Goal: Feedback & Contribution: Leave review/rating

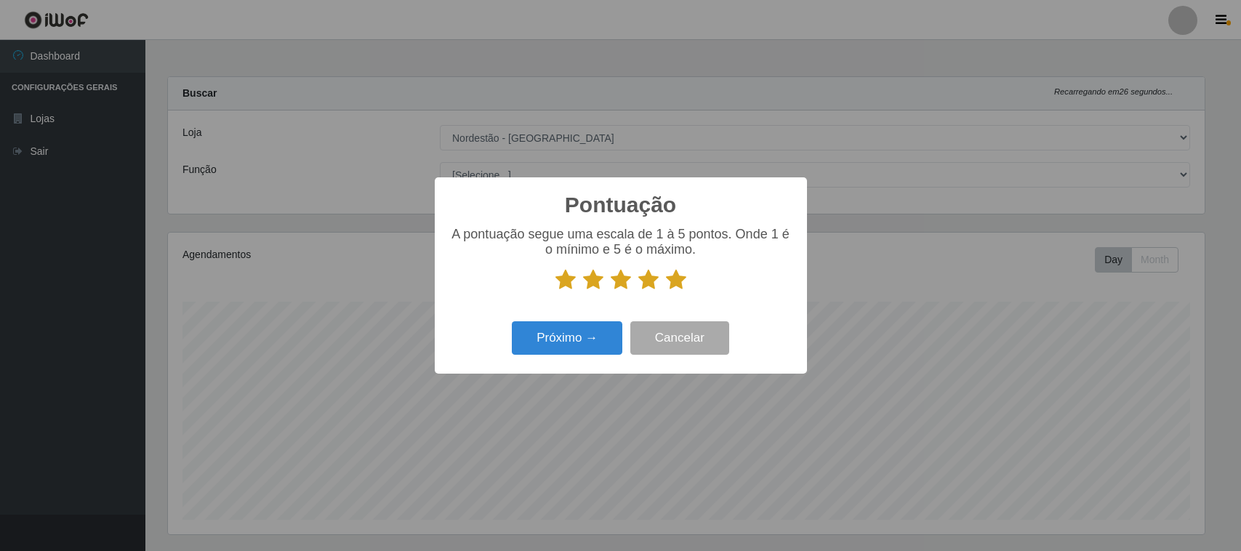
select select "420"
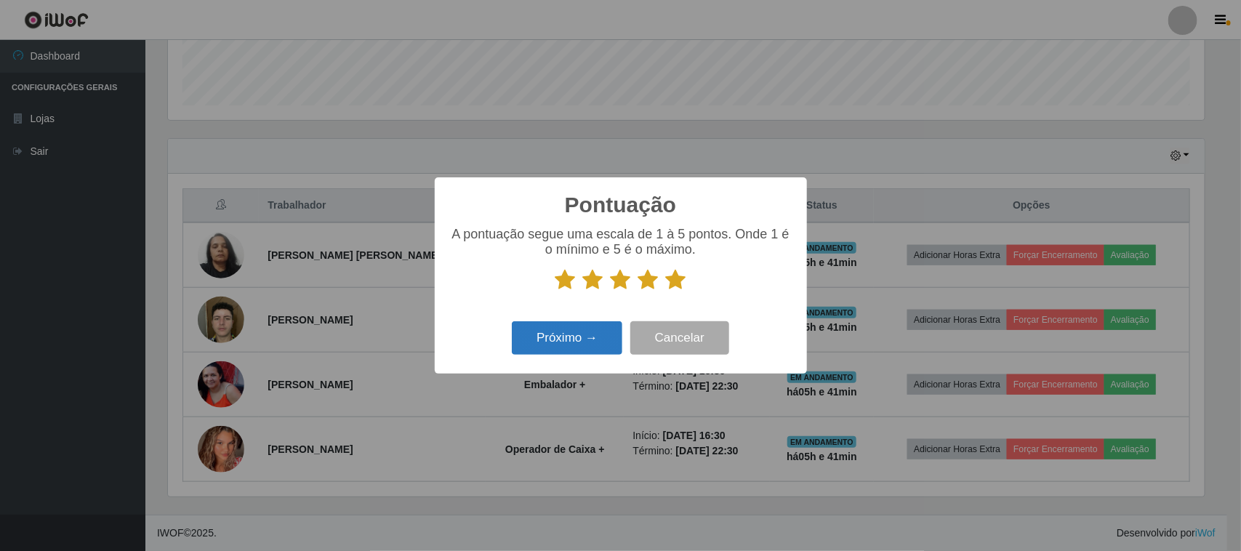
scroll to position [302, 1037]
click at [598, 347] on button "Próximo →" at bounding box center [567, 338] width 110 height 34
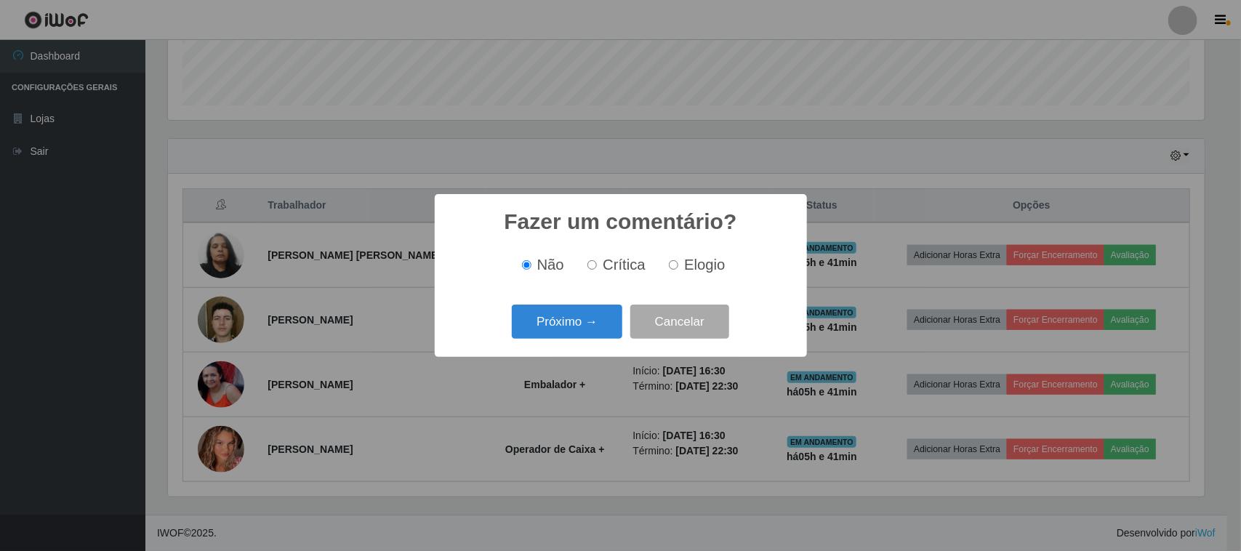
scroll to position [726622, 725887]
click at [682, 265] on label "Elogio" at bounding box center [694, 265] width 62 height 17
click at [678, 265] on input "Elogio" at bounding box center [673, 264] width 9 height 9
radio input "true"
click at [591, 320] on button "Próximo →" at bounding box center [567, 322] width 110 height 34
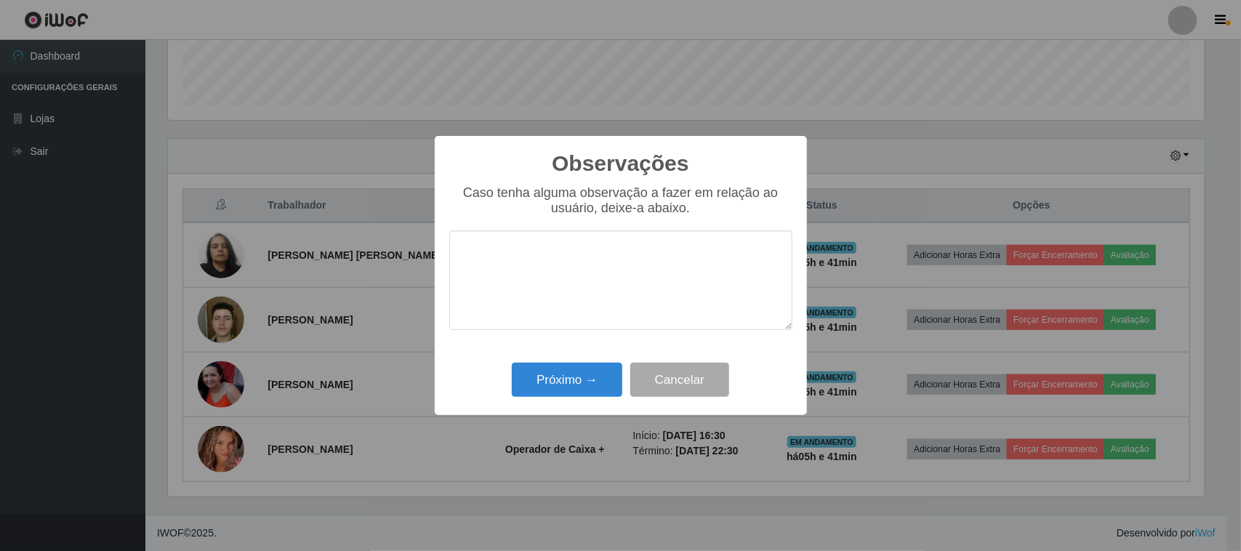
click at [659, 282] on textarea at bounding box center [620, 280] width 343 height 100
type textarea "PRESTA UM BOM ATENDIMENTO"
click at [589, 379] on button "Próximo →" at bounding box center [567, 380] width 110 height 34
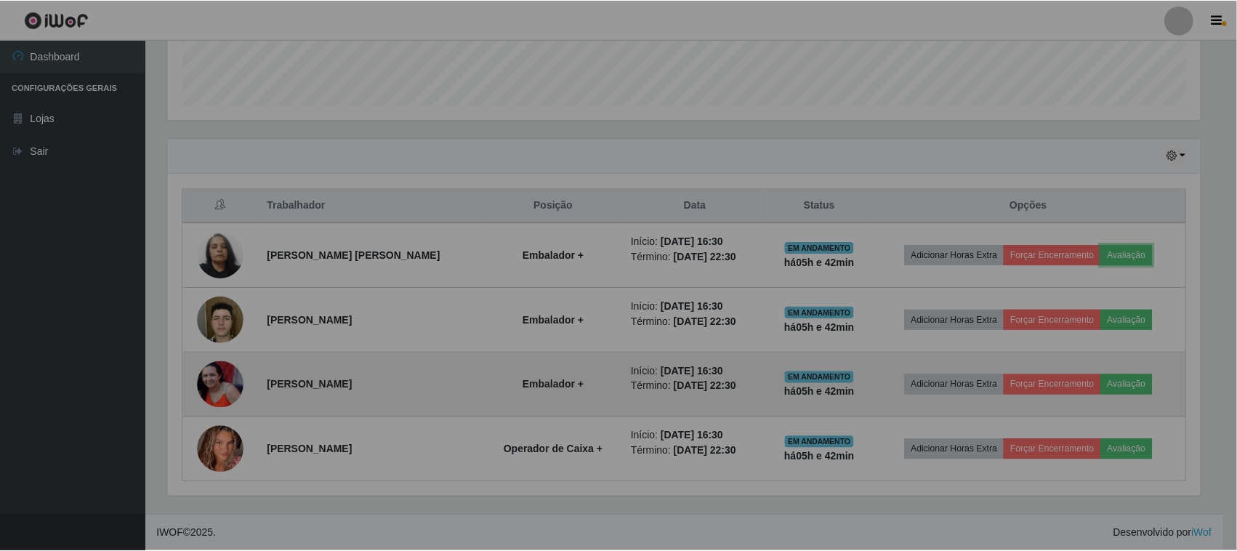
scroll to position [302, 1047]
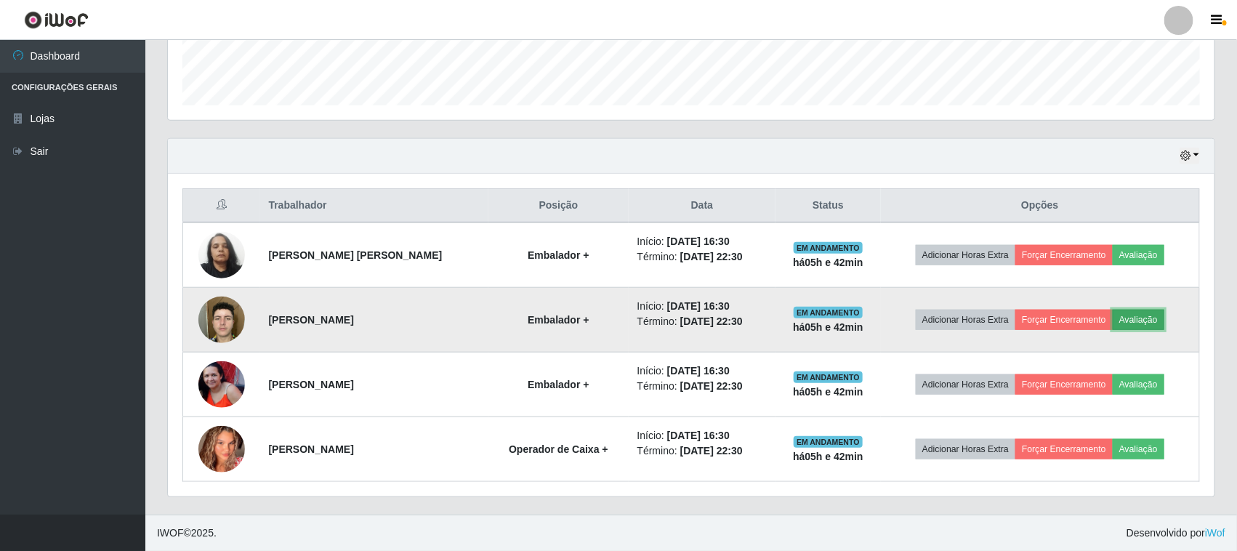
click at [1152, 313] on button "Avaliação" at bounding box center [1139, 320] width 52 height 20
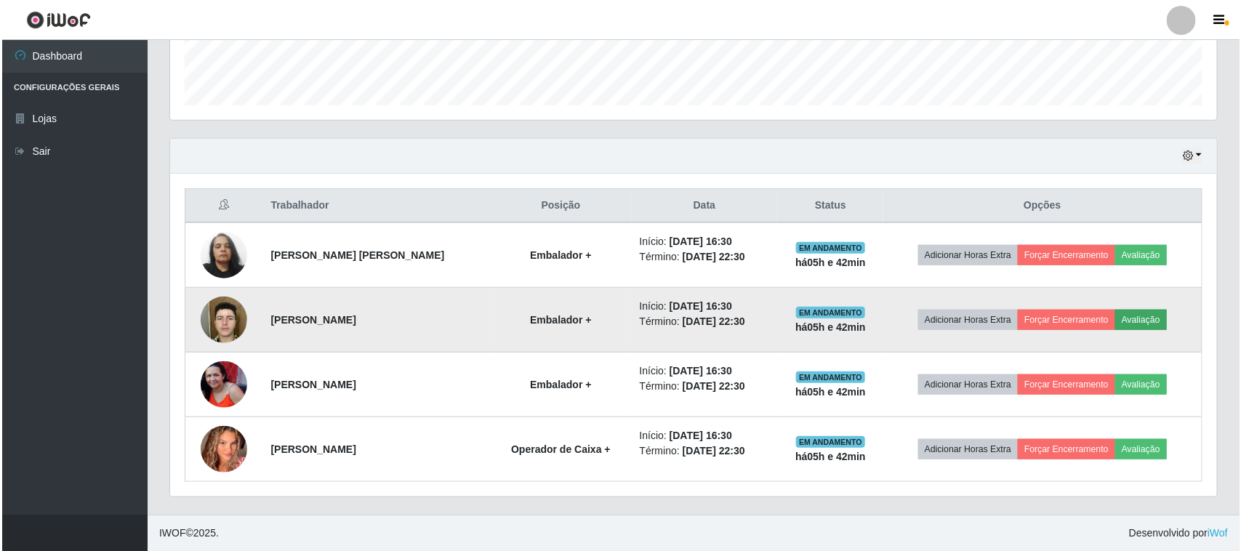
scroll to position [302, 1037]
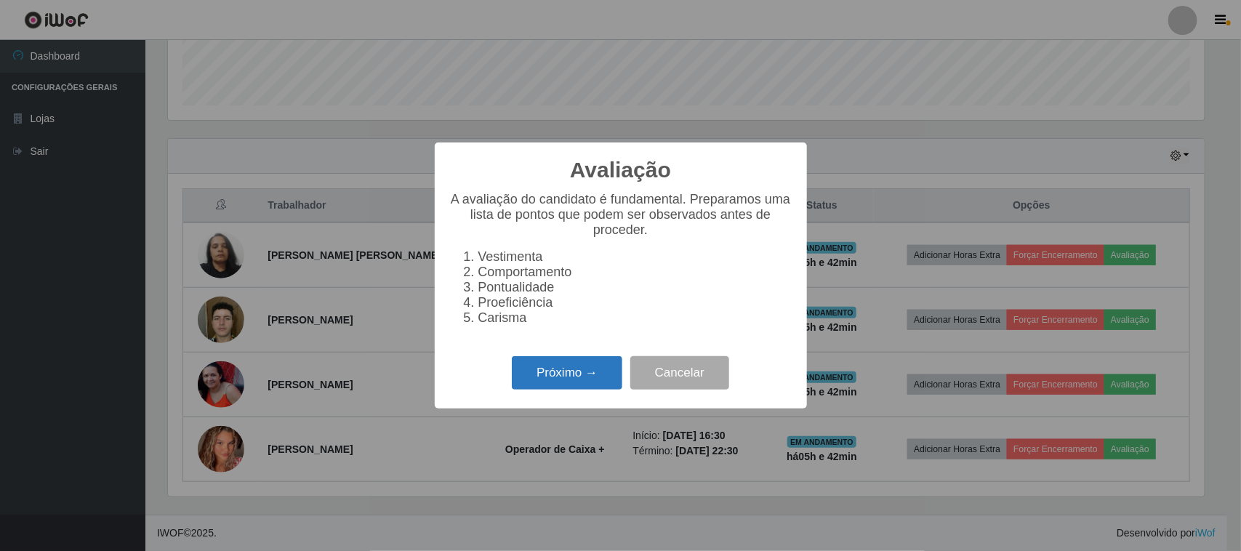
click at [579, 369] on button "Próximo →" at bounding box center [567, 373] width 110 height 34
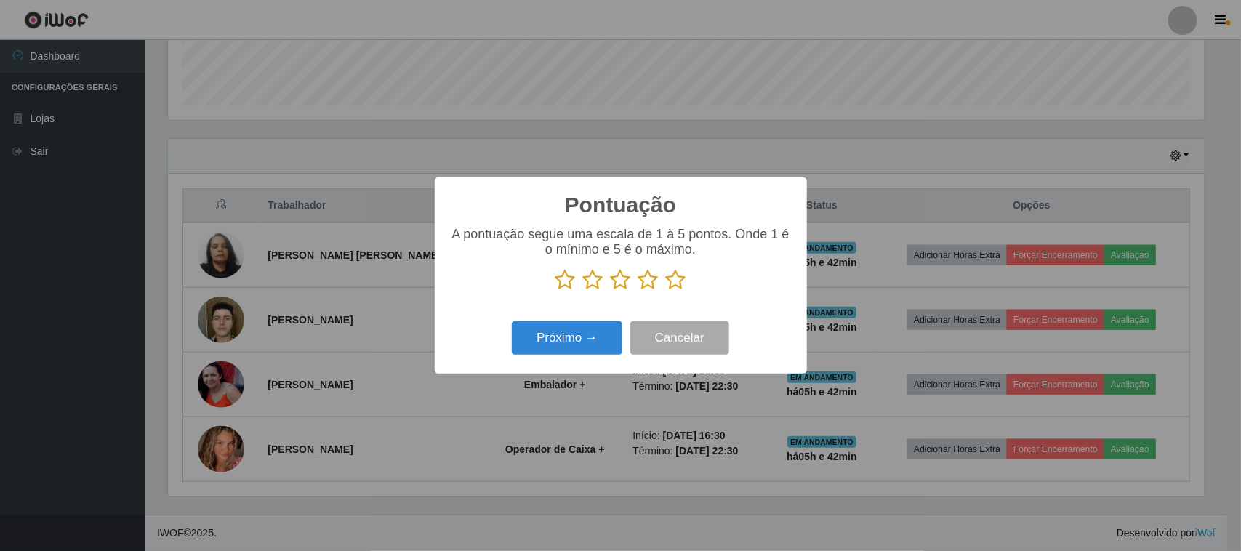
click at [678, 280] on icon at bounding box center [676, 280] width 20 height 22
click at [666, 291] on input "radio" at bounding box center [666, 291] width 0 height 0
click at [605, 346] on button "Próximo →" at bounding box center [567, 338] width 110 height 34
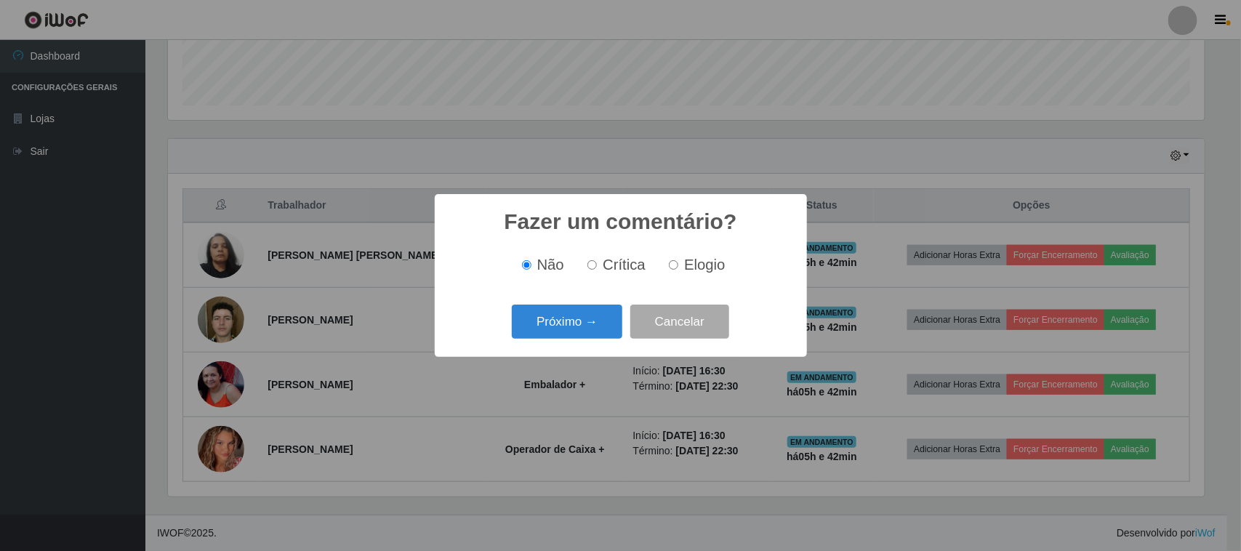
click at [702, 286] on div "Não Crítica Elogio" at bounding box center [620, 265] width 343 height 43
click at [707, 254] on div "Não Crítica Elogio" at bounding box center [620, 265] width 343 height 43
click at [677, 277] on div "Não Crítica Elogio" at bounding box center [620, 265] width 343 height 43
click at [696, 253] on div "Não Crítica Elogio" at bounding box center [620, 265] width 343 height 43
click at [666, 268] on label "Elogio" at bounding box center [694, 265] width 62 height 17
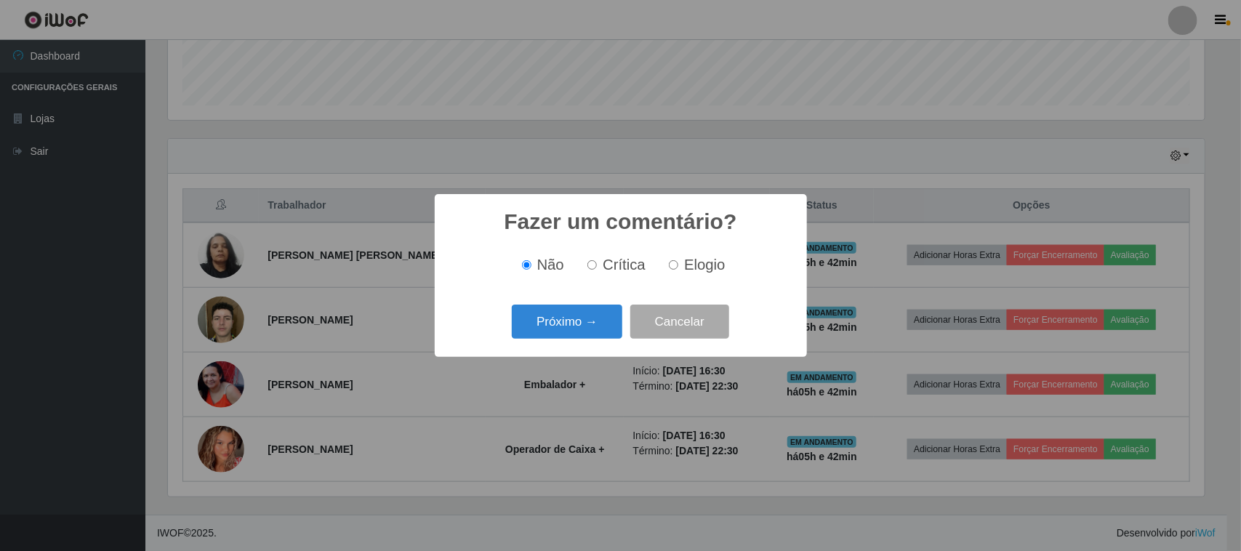
click at [669, 268] on input "Elogio" at bounding box center [673, 264] width 9 height 9
radio input "true"
click at [609, 320] on button "Próximo →" at bounding box center [567, 322] width 110 height 34
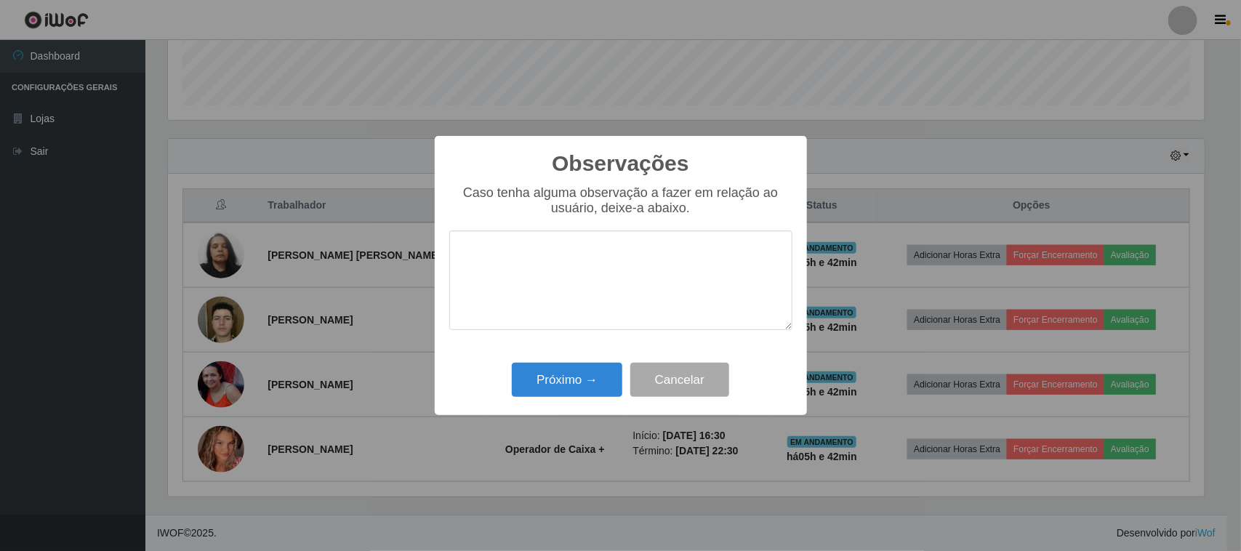
click at [692, 260] on textarea at bounding box center [620, 280] width 343 height 100
type textarea "PONTUAL"
click at [539, 384] on button "Próximo →" at bounding box center [567, 380] width 110 height 34
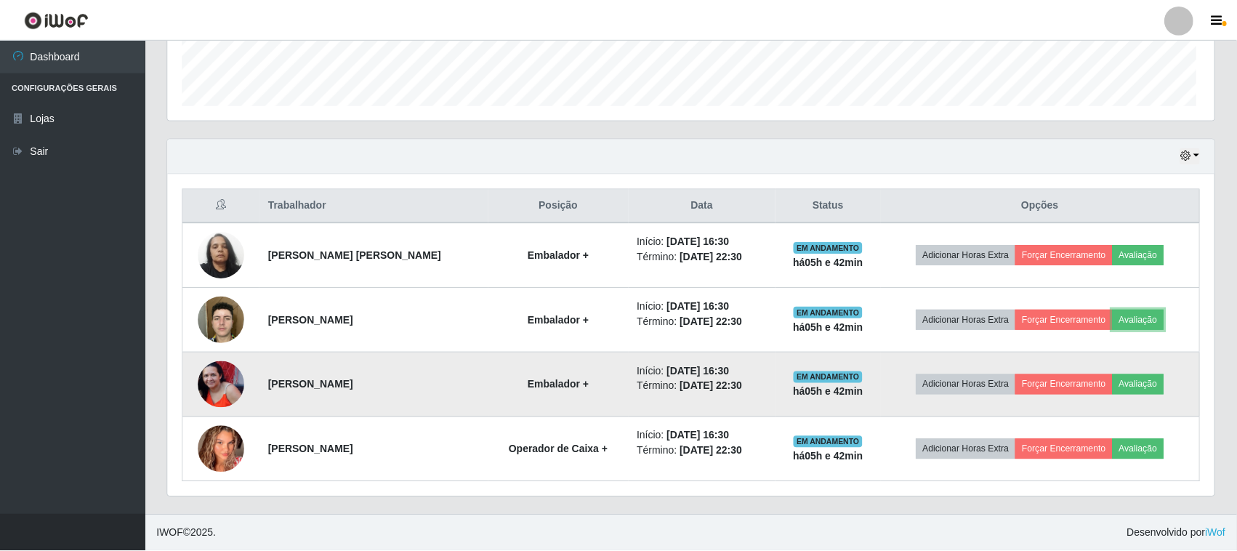
scroll to position [302, 1047]
click at [1143, 379] on button "Avaliação" at bounding box center [1139, 384] width 52 height 20
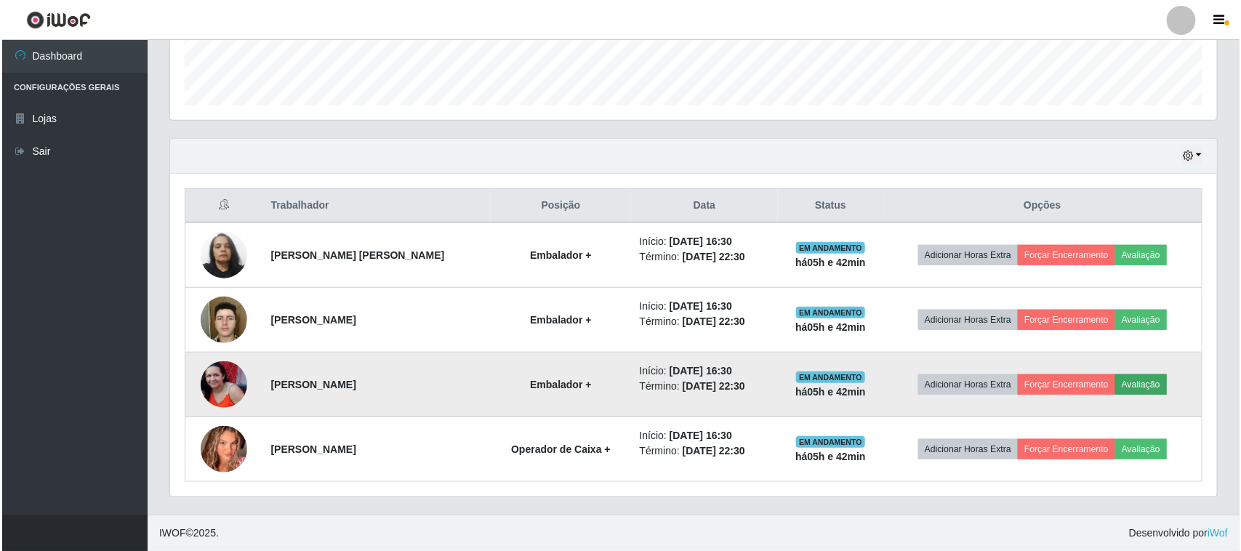
scroll to position [302, 1037]
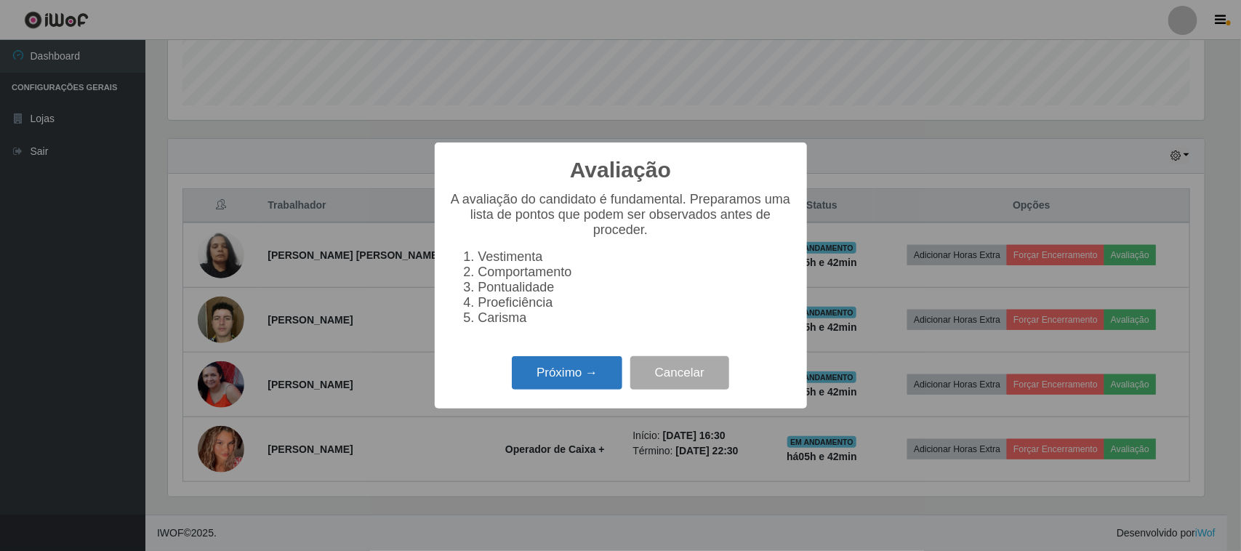
click at [568, 376] on button "Próximo →" at bounding box center [567, 373] width 110 height 34
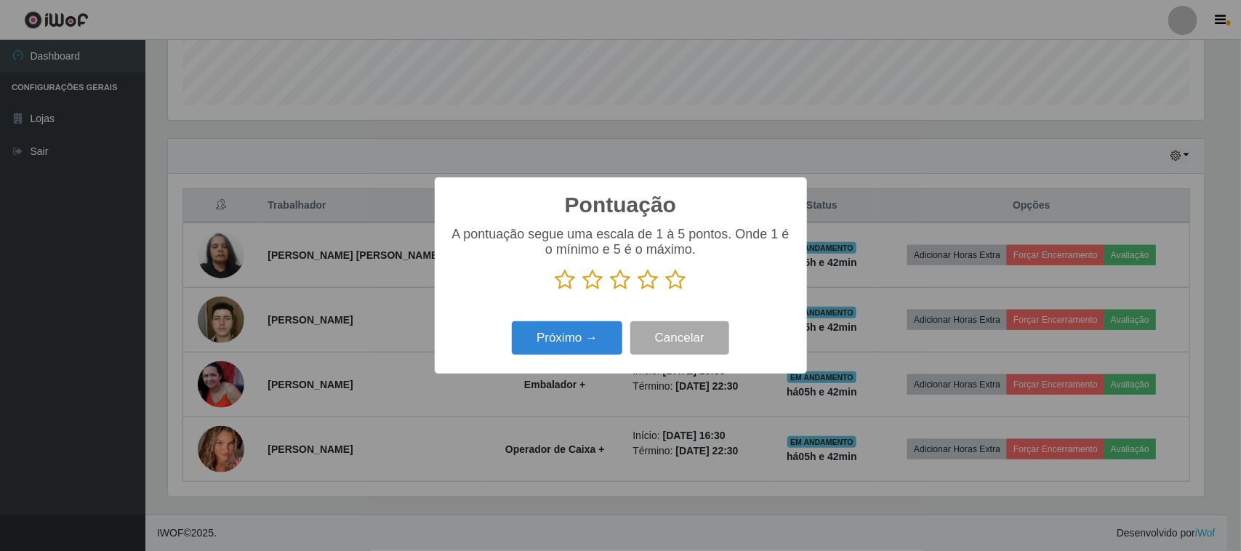
click at [673, 285] on icon at bounding box center [676, 280] width 20 height 22
click at [666, 291] on input "radio" at bounding box center [666, 291] width 0 height 0
click at [534, 342] on button "Próximo →" at bounding box center [567, 338] width 110 height 34
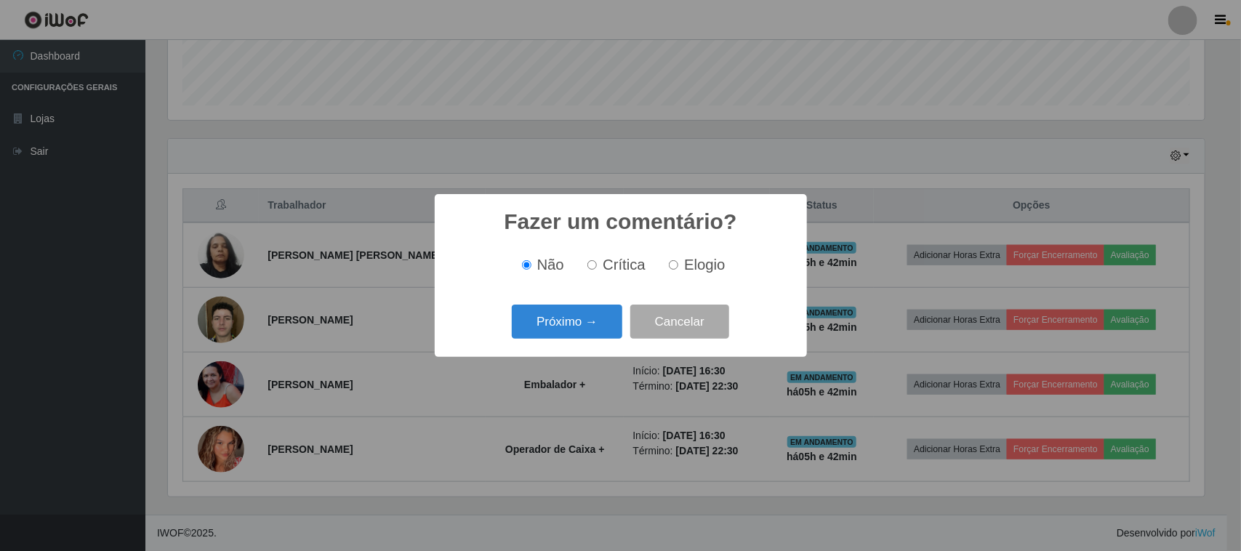
click at [681, 268] on label "Elogio" at bounding box center [694, 265] width 62 height 17
click at [678, 268] on input "Elogio" at bounding box center [673, 264] width 9 height 9
radio input "true"
click at [576, 313] on button "Próximo →" at bounding box center [567, 322] width 110 height 34
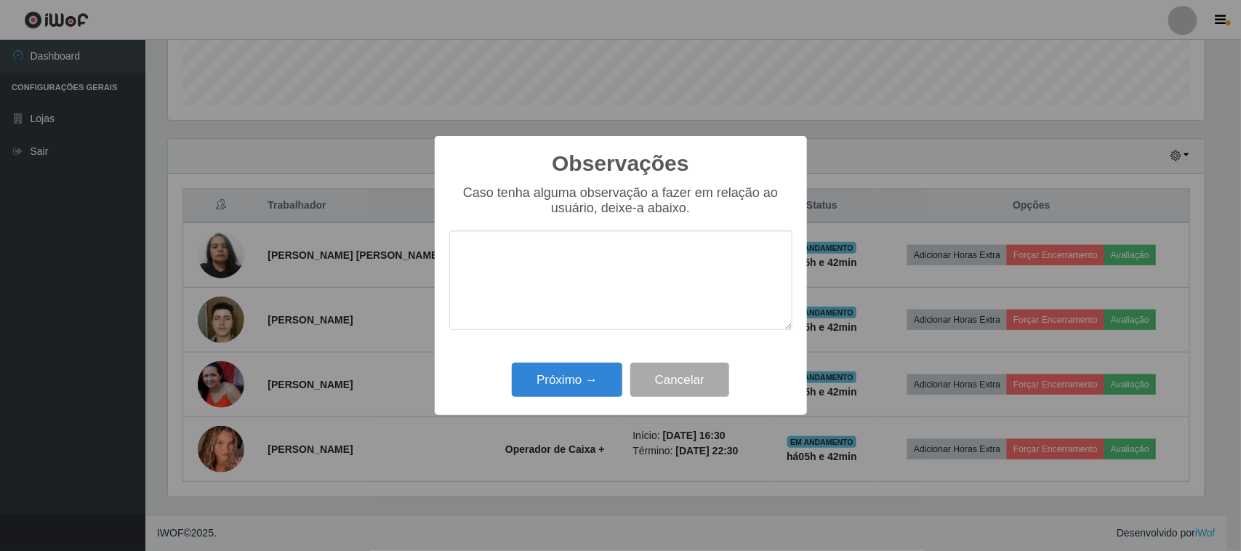
click at [575, 286] on textarea at bounding box center [620, 280] width 343 height 100
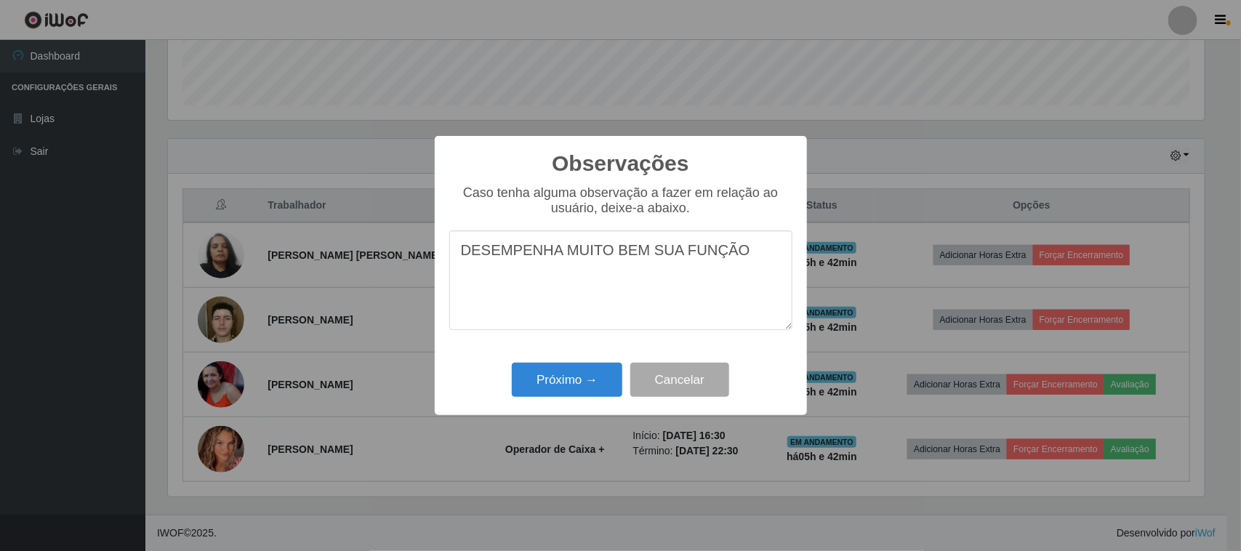
click at [550, 257] on textarea "DESEMPENHA MUITO BEM SUA FUNÇÃO" at bounding box center [620, 280] width 343 height 100
type textarea "DESEMPENHOU MUITO BEM SUA FUNÇÃO"
click at [592, 378] on button "Próximo →" at bounding box center [567, 380] width 110 height 34
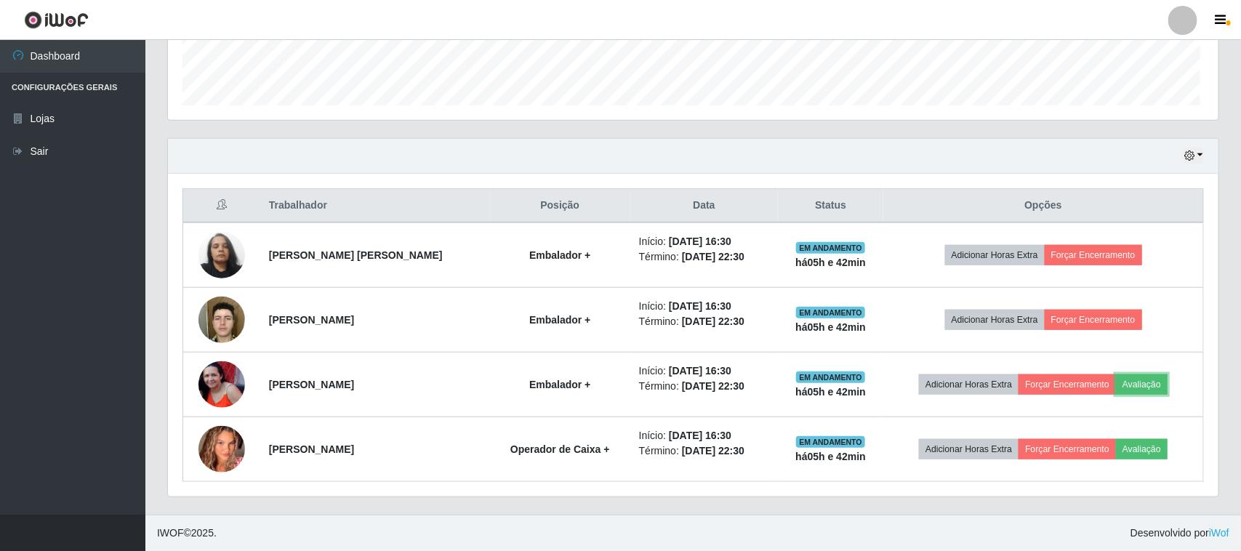
scroll to position [302, 1047]
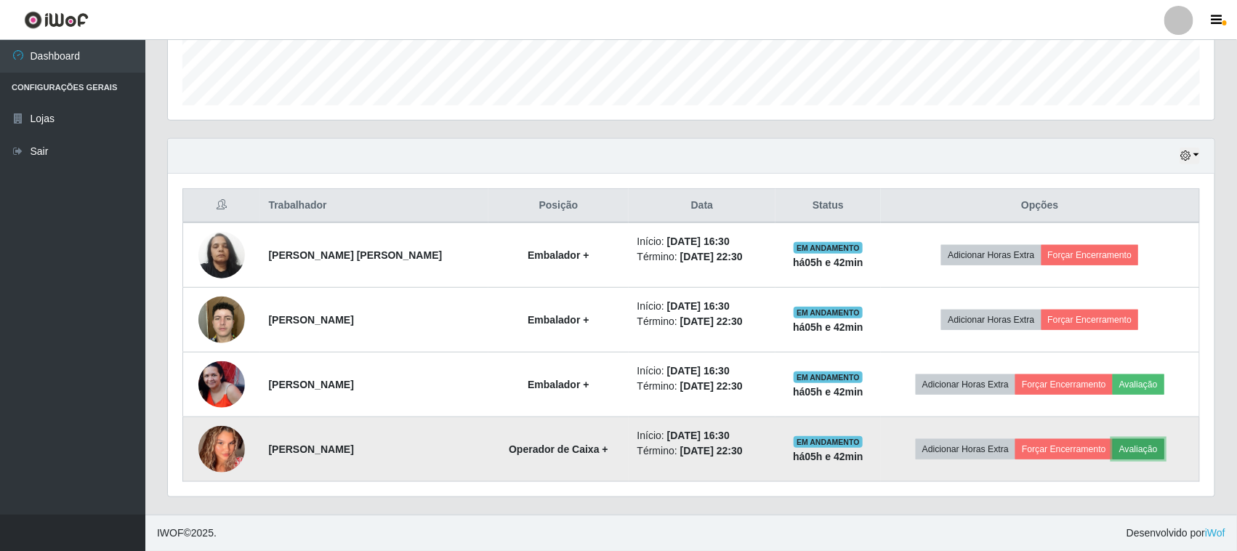
click at [1147, 449] on button "Avaliação" at bounding box center [1139, 449] width 52 height 20
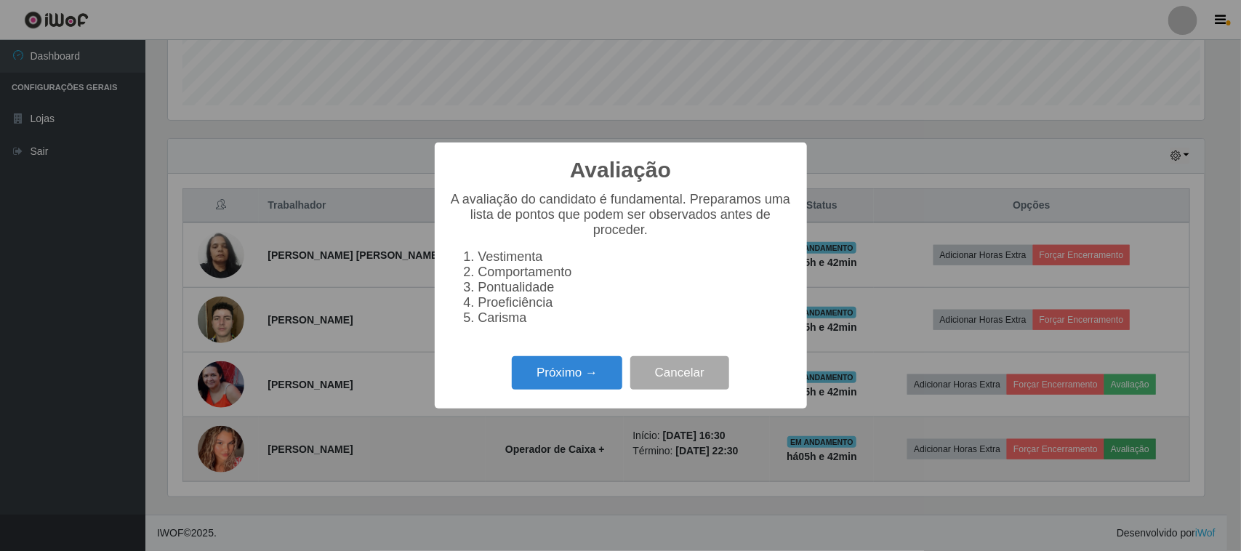
scroll to position [302, 1037]
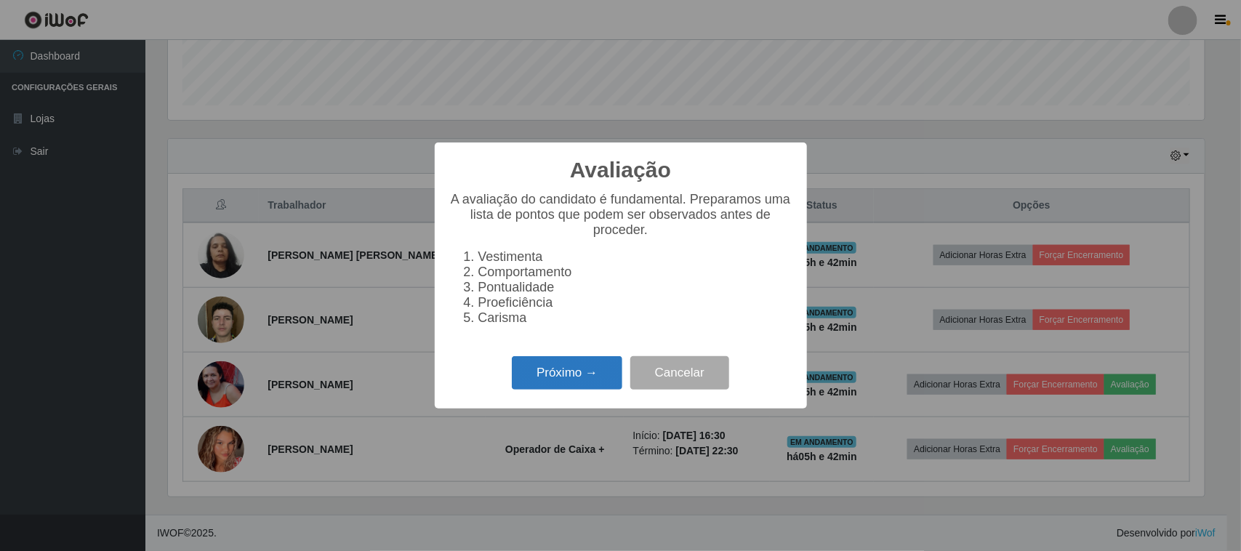
click at [533, 376] on button "Próximo →" at bounding box center [567, 373] width 110 height 34
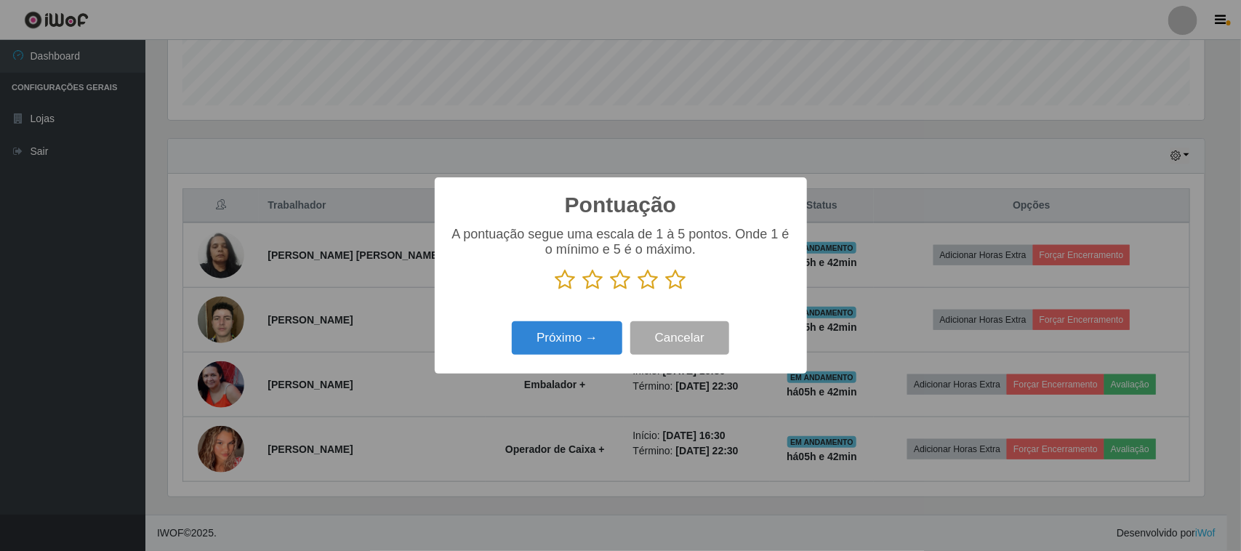
click at [659, 276] on p at bounding box center [620, 280] width 343 height 22
click at [674, 285] on icon at bounding box center [676, 280] width 20 height 22
click at [666, 291] on input "radio" at bounding box center [666, 291] width 0 height 0
click at [576, 318] on div "Pontuação × A pontuação segue uma escala de 1 à 5 pontos. Onde 1 é o mínimo e 5…" at bounding box center [621, 275] width 372 height 196
click at [568, 327] on button "Próximo →" at bounding box center [567, 338] width 110 height 34
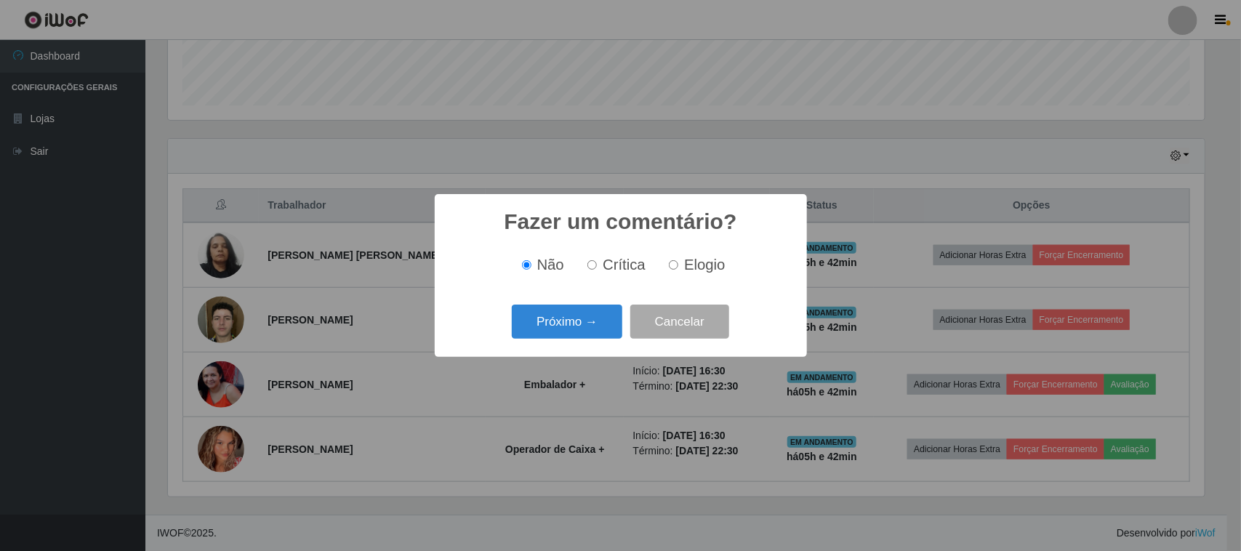
click at [680, 271] on label "Elogio" at bounding box center [694, 265] width 62 height 17
click at [678, 270] on input "Elogio" at bounding box center [673, 264] width 9 height 9
radio input "true"
click at [600, 318] on button "Próximo →" at bounding box center [567, 322] width 110 height 34
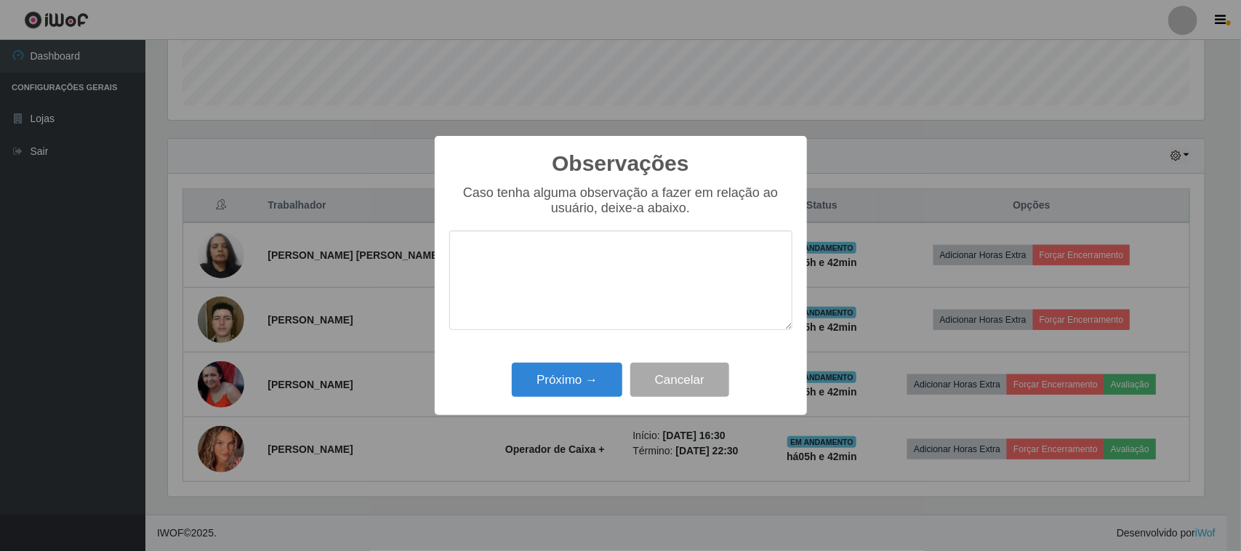
click at [622, 285] on textarea at bounding box center [620, 280] width 343 height 100
type textarea "PRESTATIVA"
click at [590, 390] on button "Próximo →" at bounding box center [567, 380] width 110 height 34
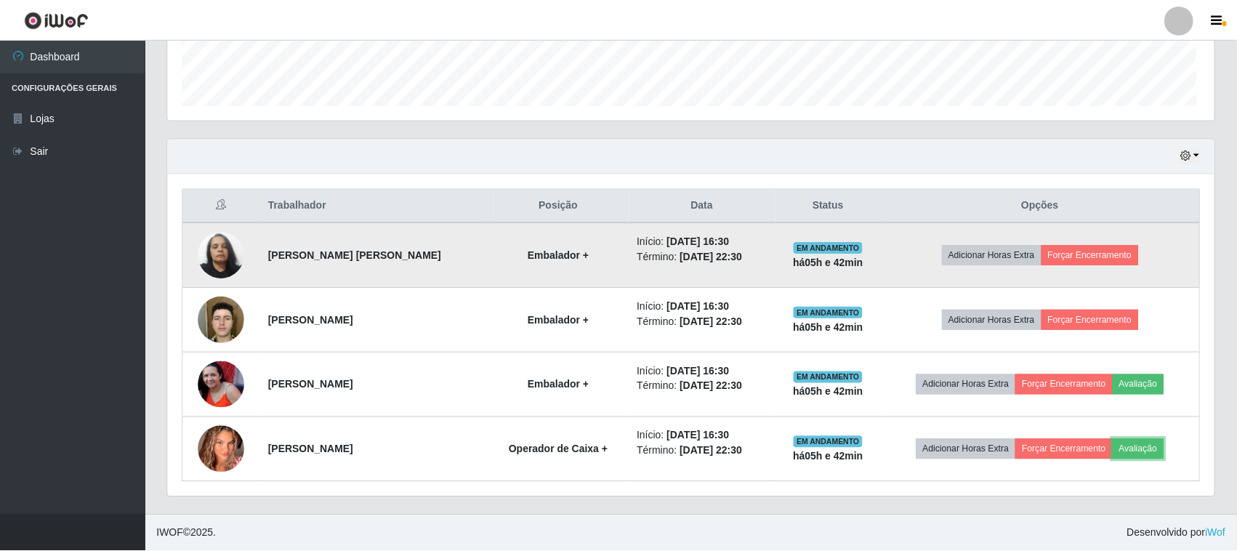
scroll to position [302, 1047]
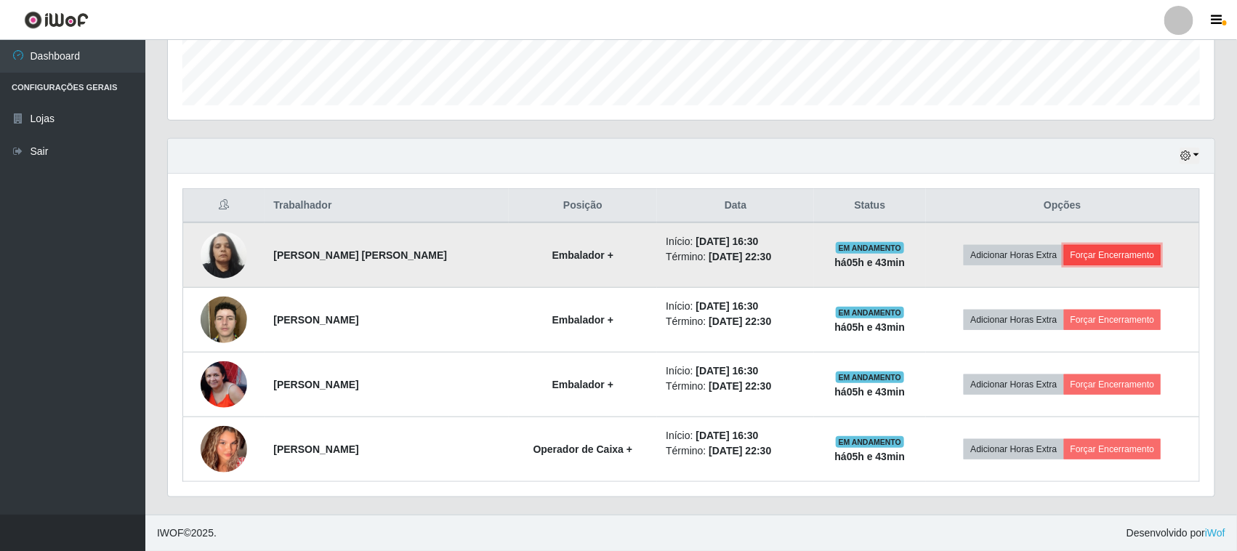
click at [1106, 256] on button "Forçar Encerramento" at bounding box center [1112, 255] width 97 height 20
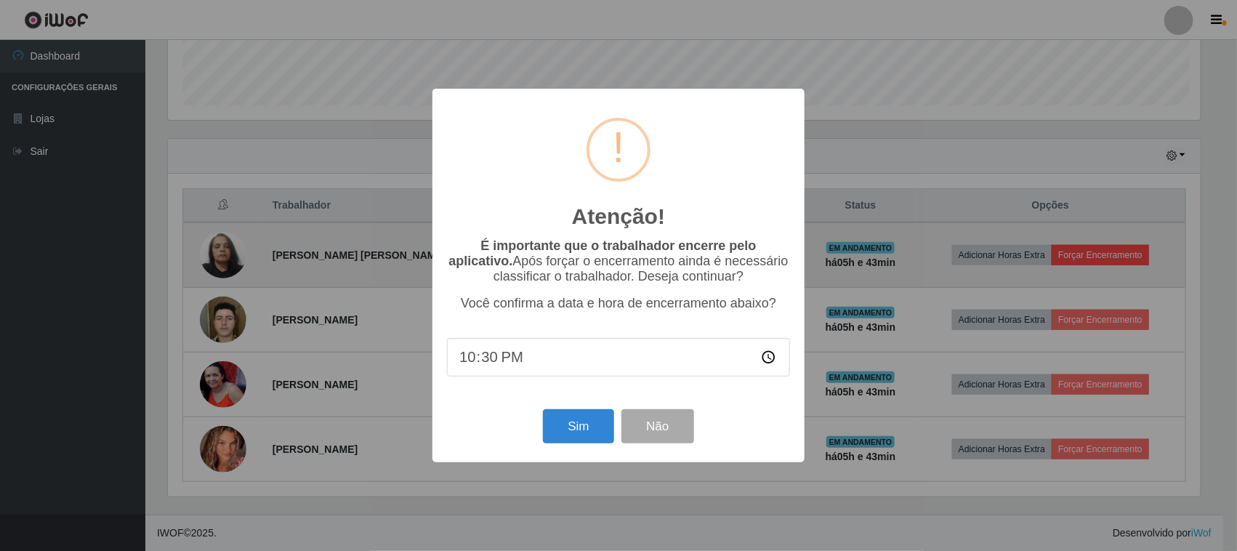
scroll to position [302, 1037]
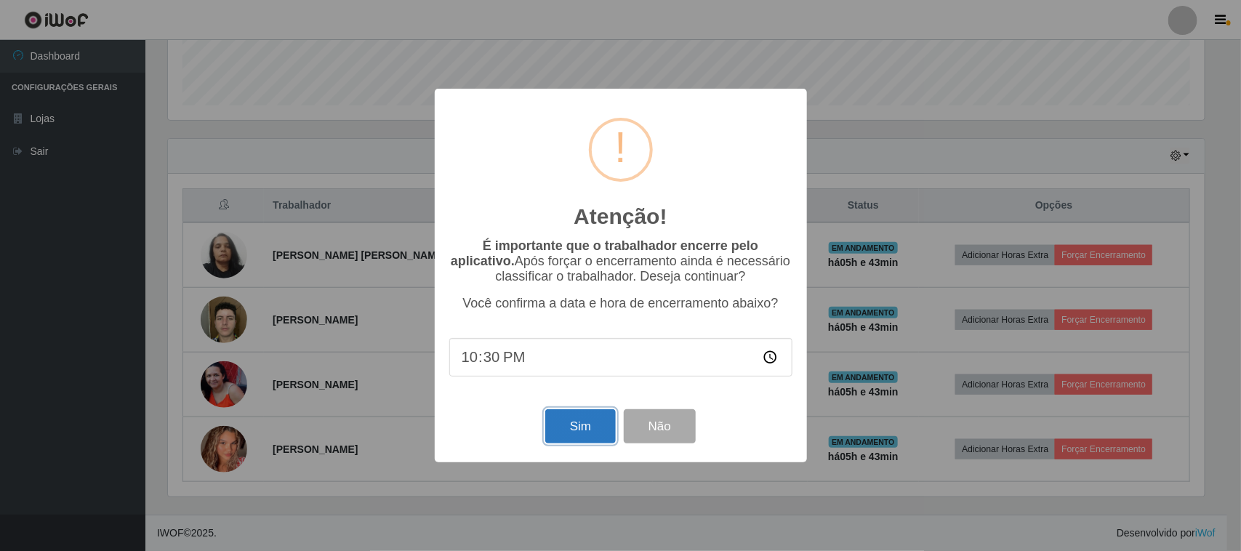
click at [572, 437] on button "Sim" at bounding box center [580, 426] width 71 height 34
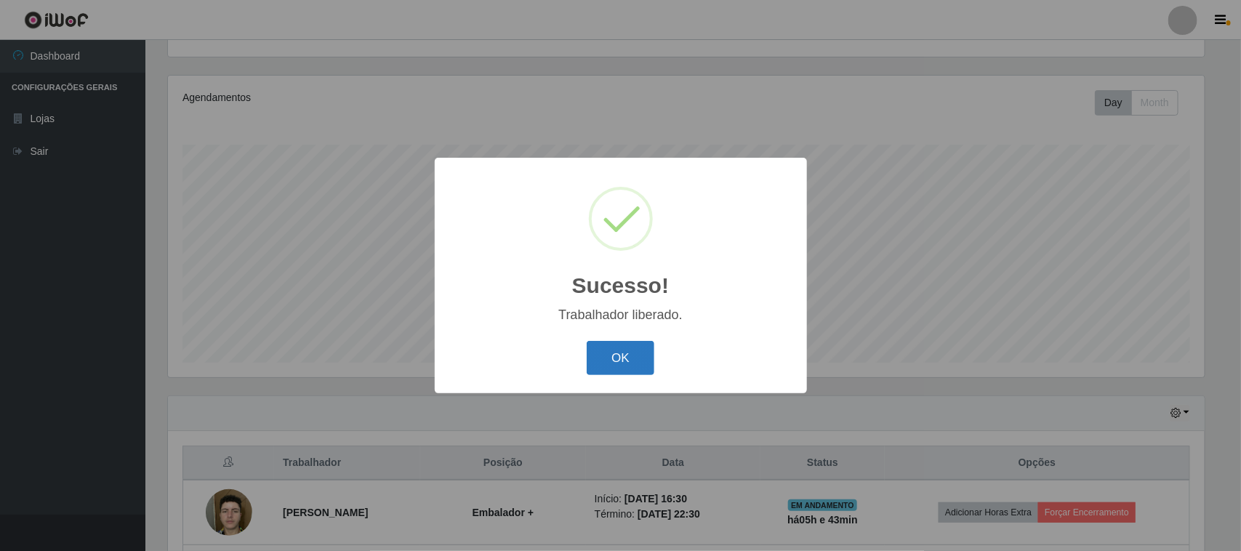
click at [630, 344] on button "OK" at bounding box center [621, 358] width 68 height 34
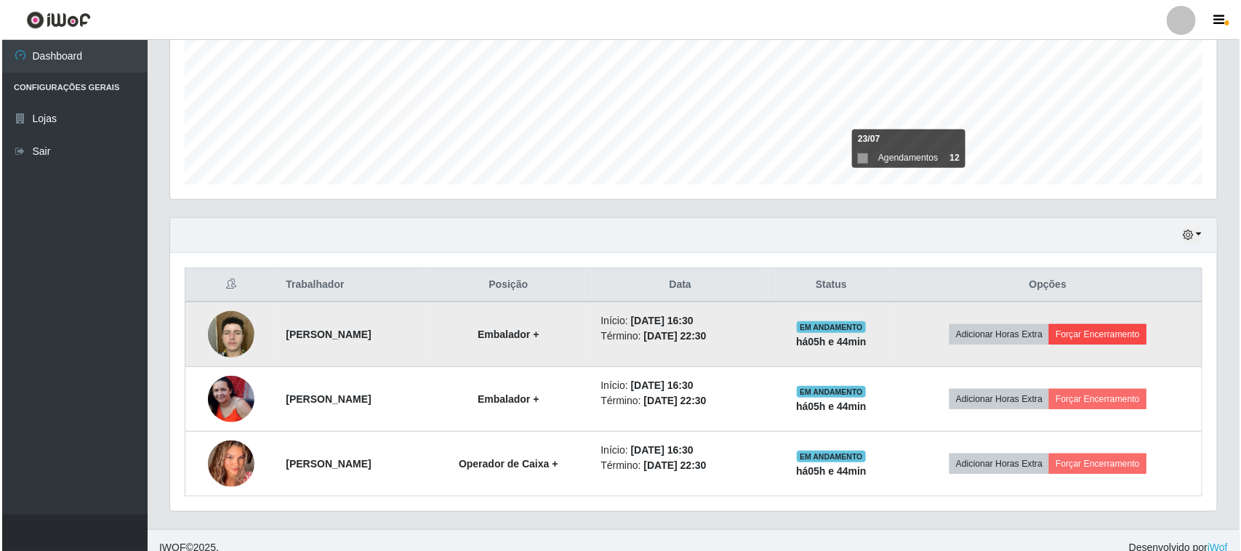
scroll to position [339, 0]
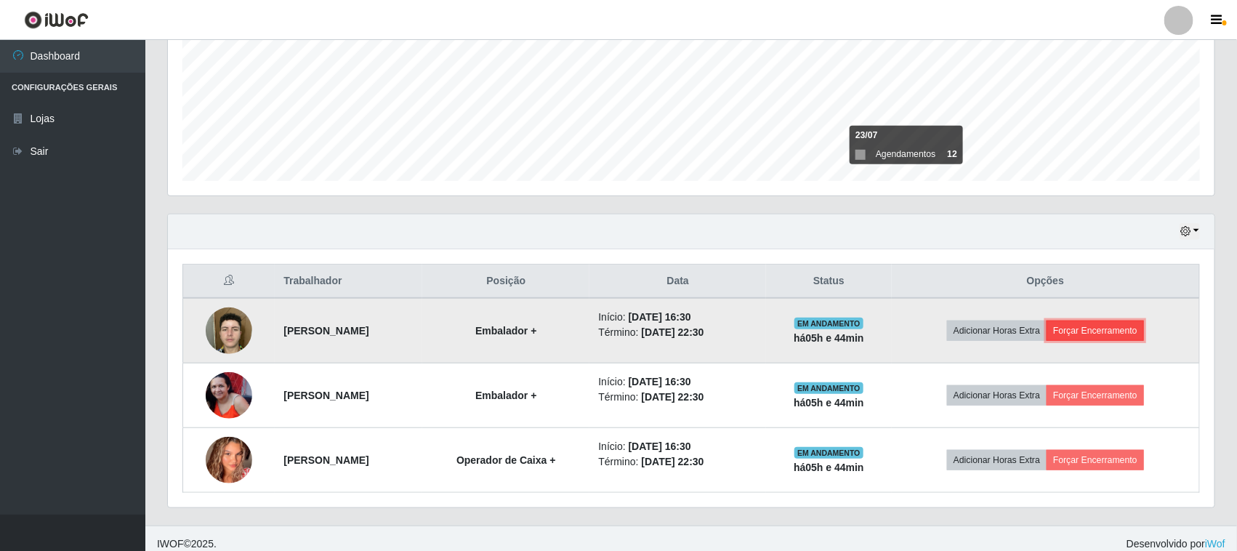
click at [1116, 337] on button "Forçar Encerramento" at bounding box center [1095, 331] width 97 height 20
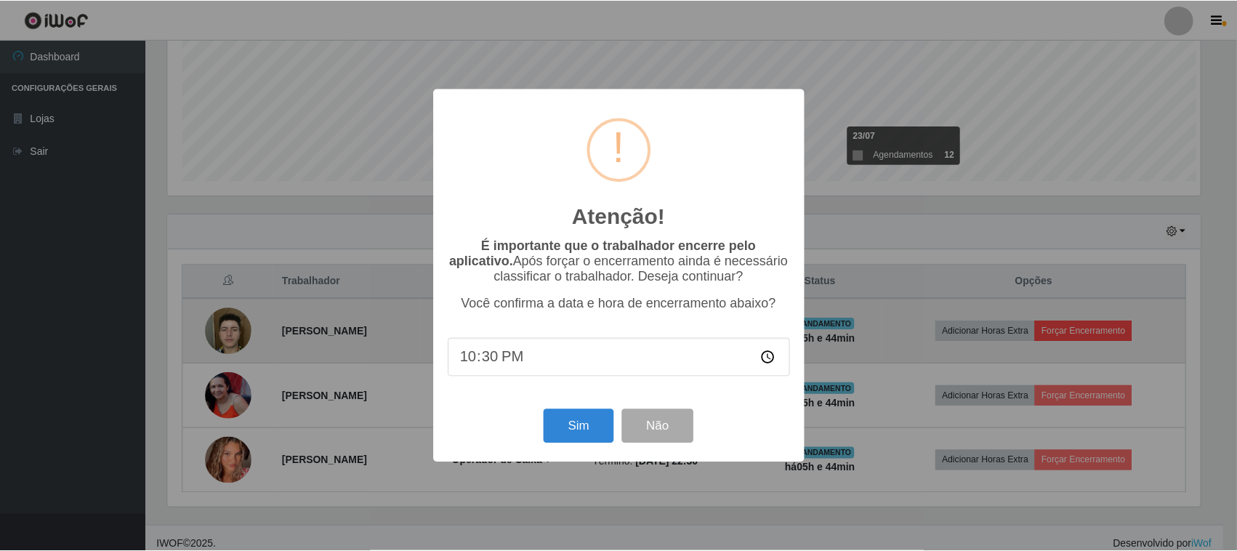
scroll to position [302, 1037]
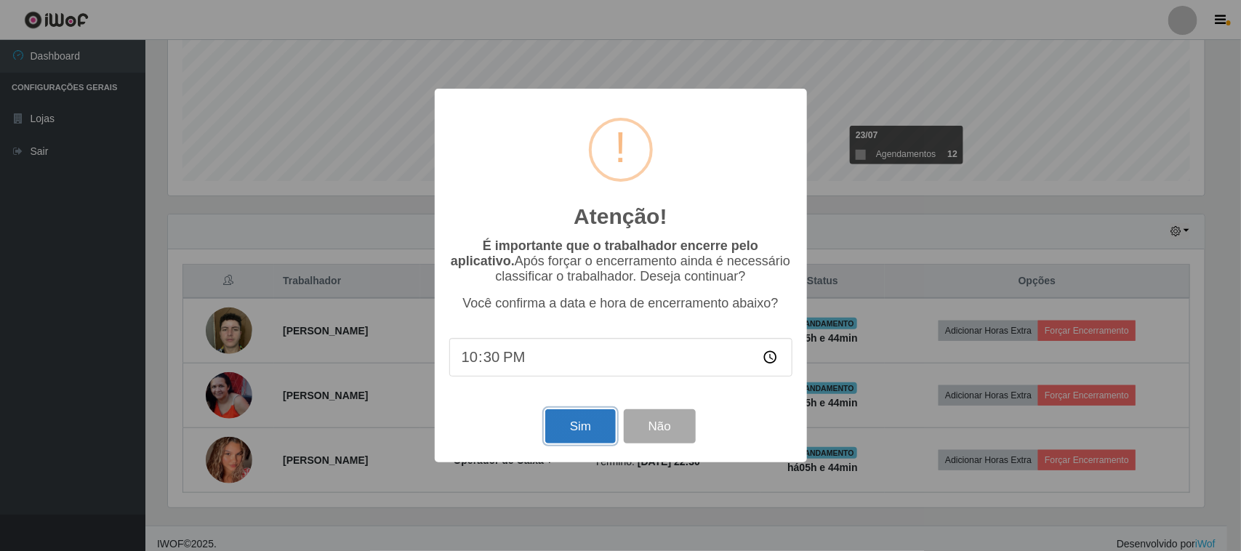
click at [563, 433] on button "Sim" at bounding box center [580, 426] width 71 height 34
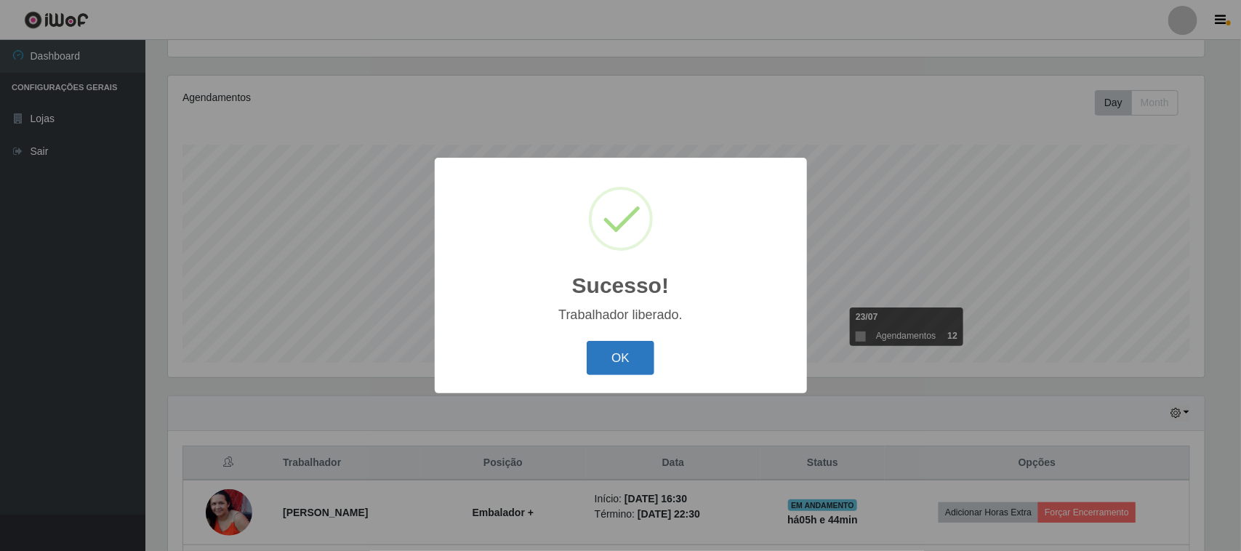
click at [622, 372] on button "OK" at bounding box center [621, 358] width 68 height 34
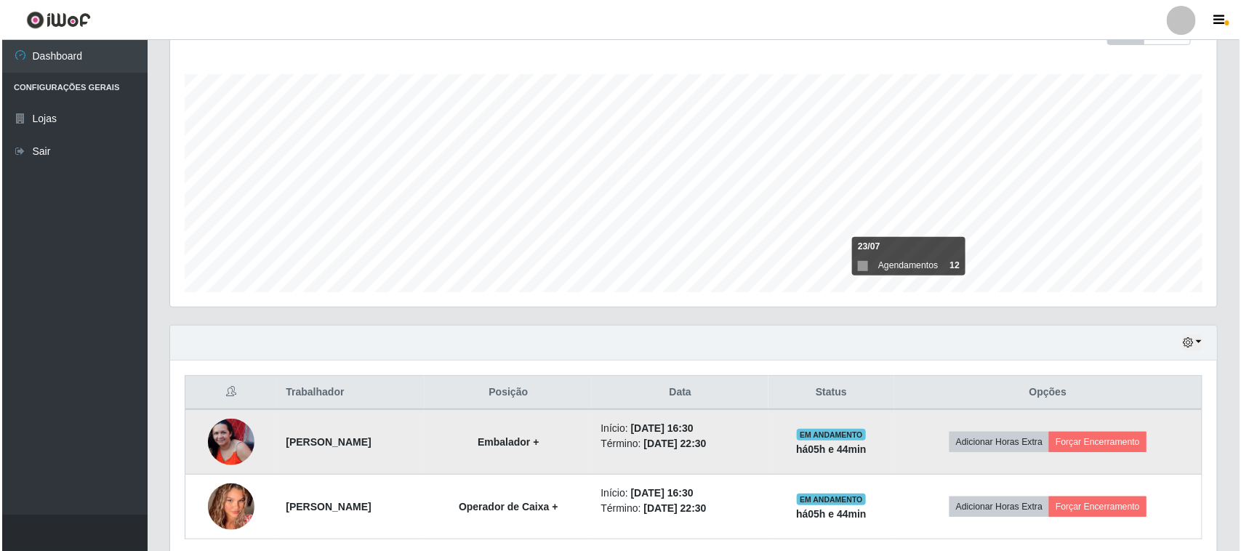
scroll to position [248, 0]
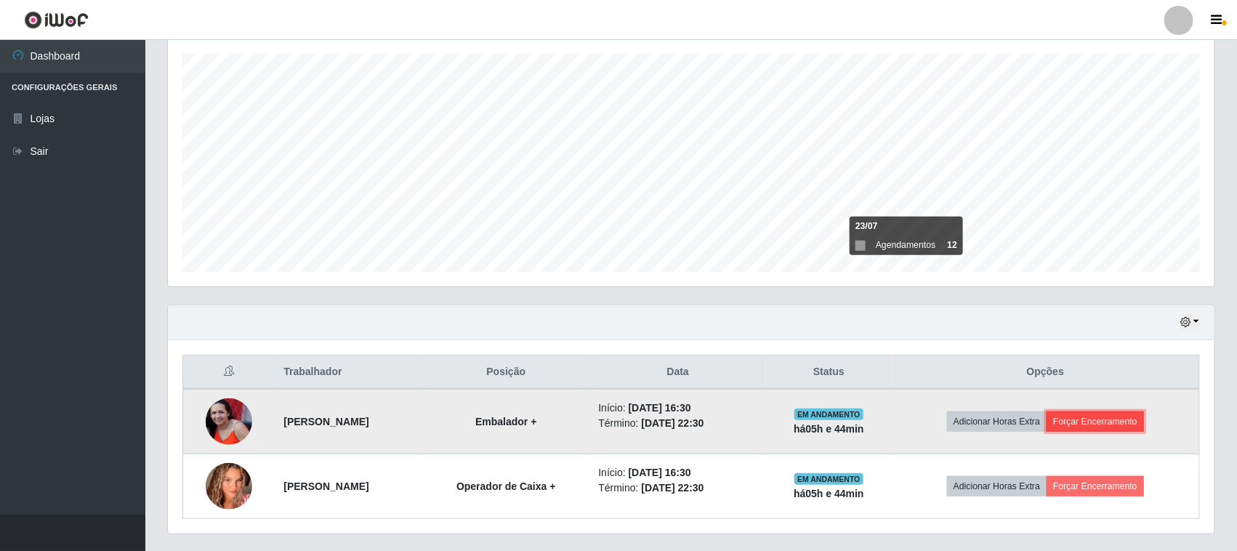
click at [1085, 425] on button "Forçar Encerramento" at bounding box center [1095, 421] width 97 height 20
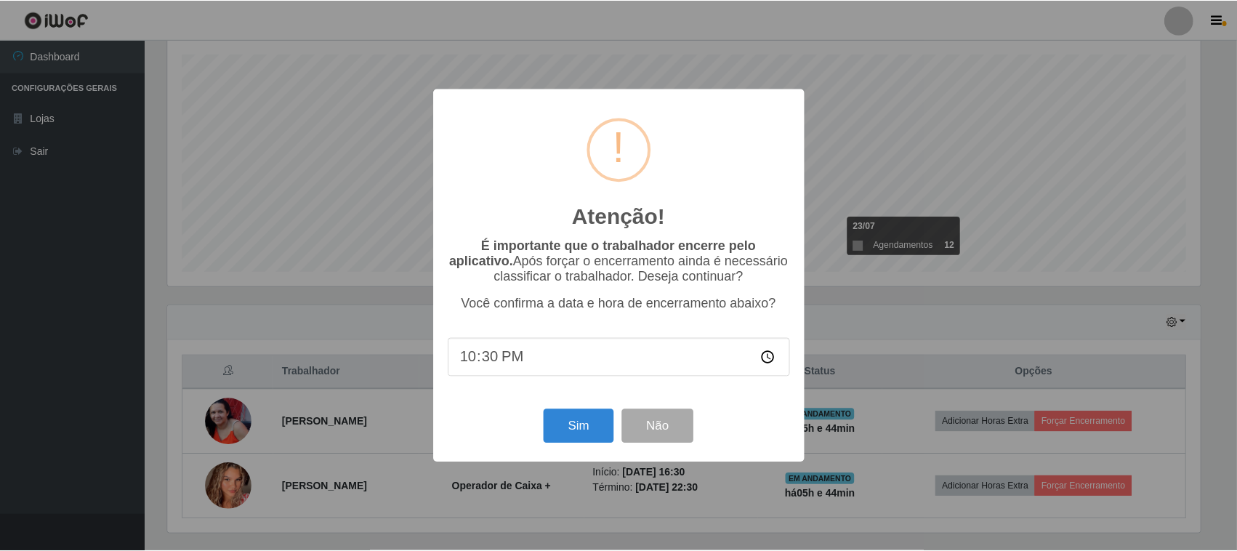
scroll to position [302, 1037]
click at [596, 441] on button "Sim" at bounding box center [580, 426] width 71 height 34
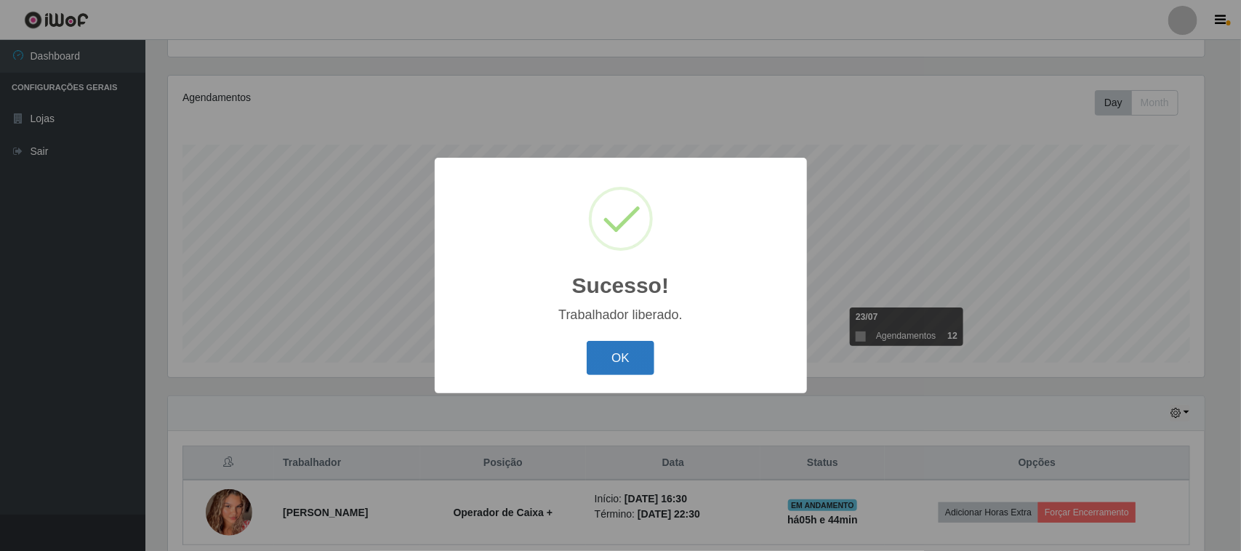
click at [632, 369] on button "OK" at bounding box center [621, 358] width 68 height 34
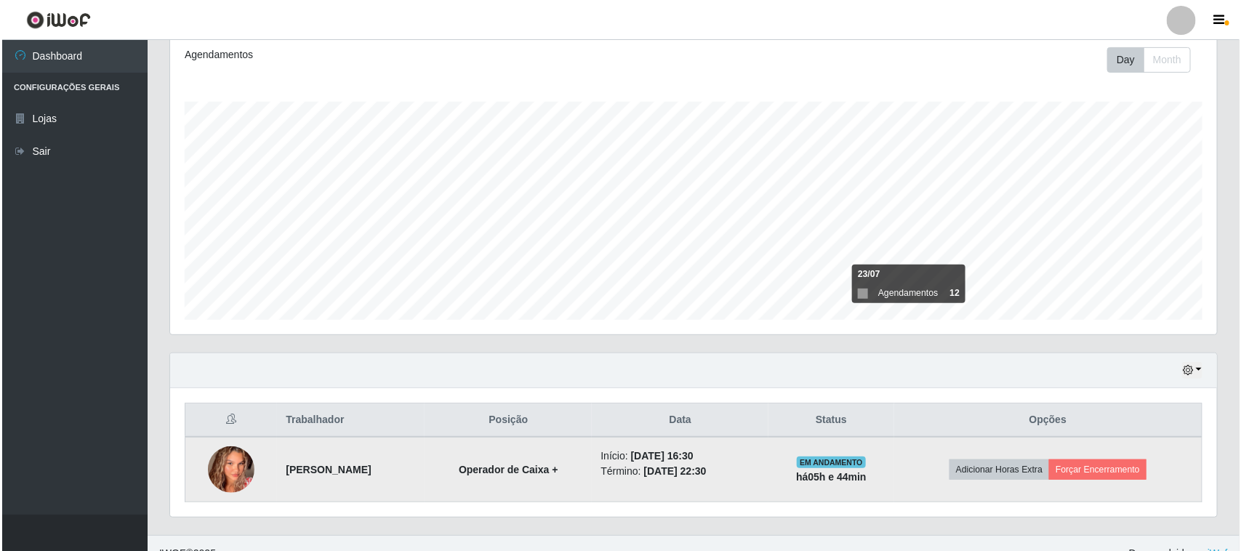
scroll to position [222, 0]
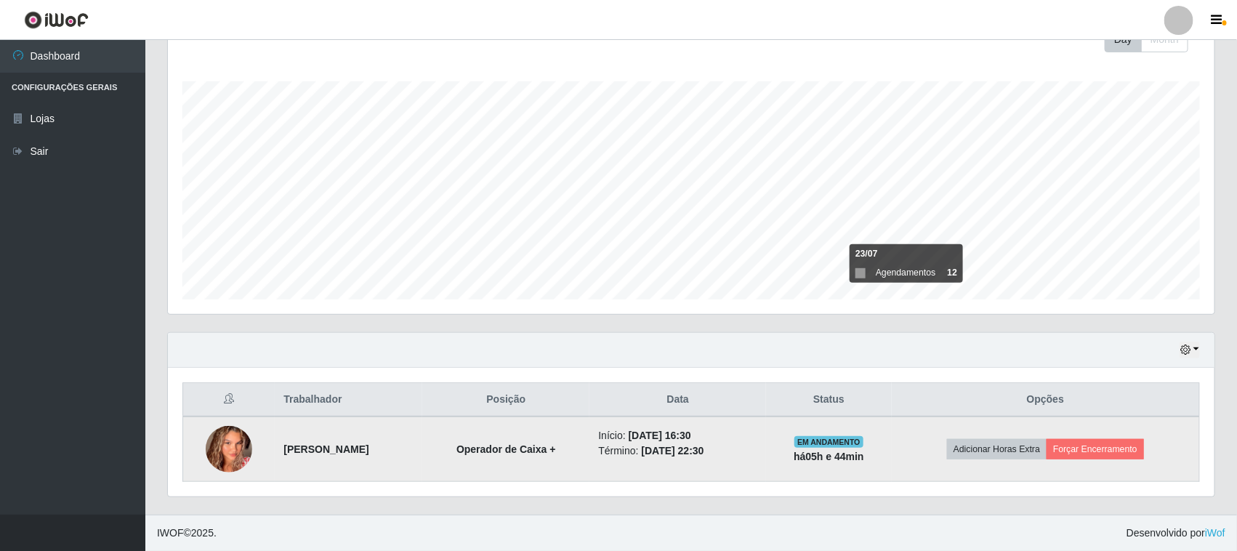
click at [1074, 437] on td "Adicionar Horas Extra Forçar Encerramento" at bounding box center [1046, 449] width 308 height 65
click at [1074, 444] on button "Forçar Encerramento" at bounding box center [1095, 449] width 97 height 20
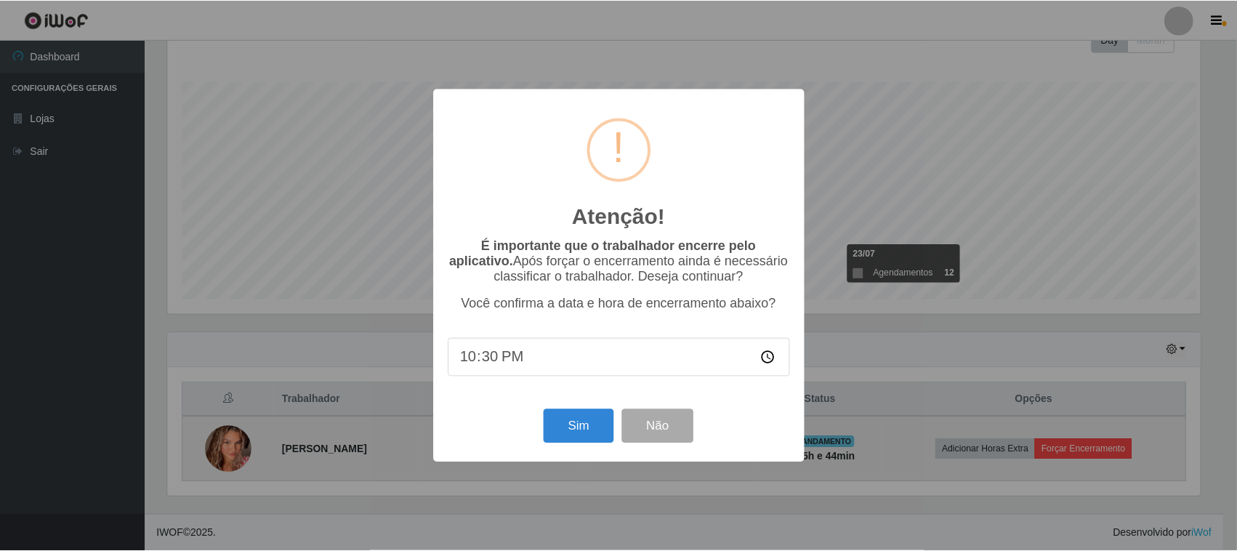
scroll to position [302, 1037]
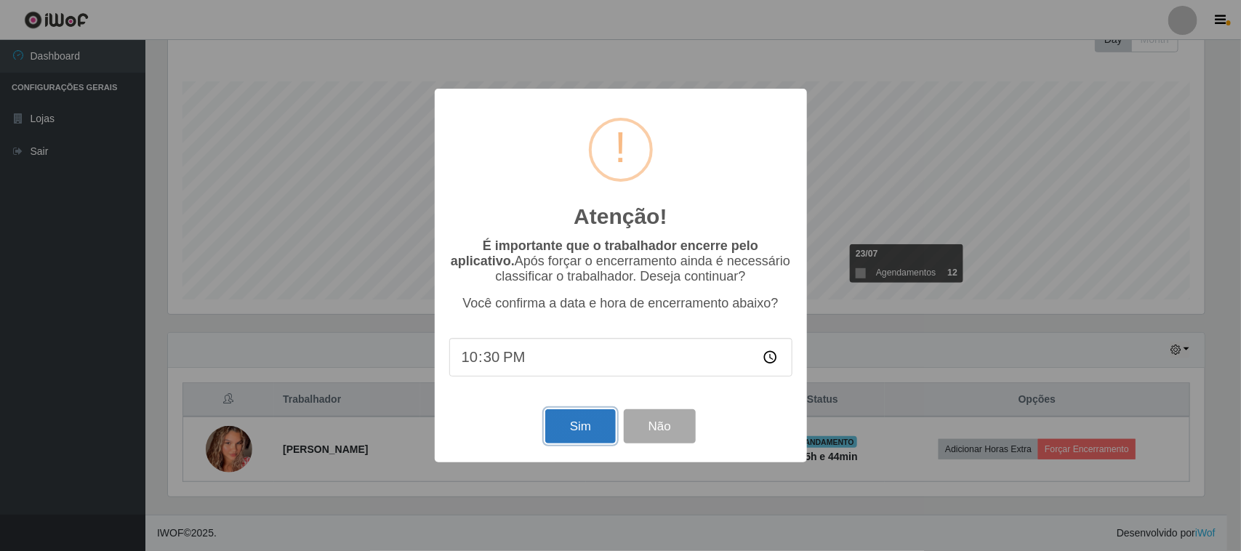
click at [568, 434] on button "Sim" at bounding box center [580, 426] width 71 height 34
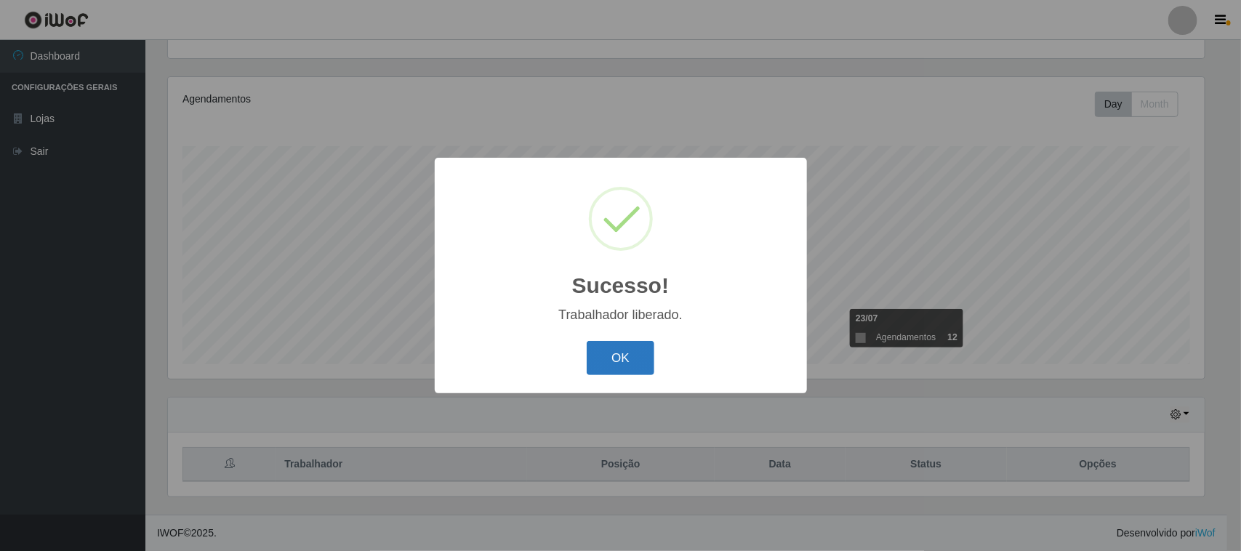
click at [622, 354] on button "OK" at bounding box center [621, 358] width 68 height 34
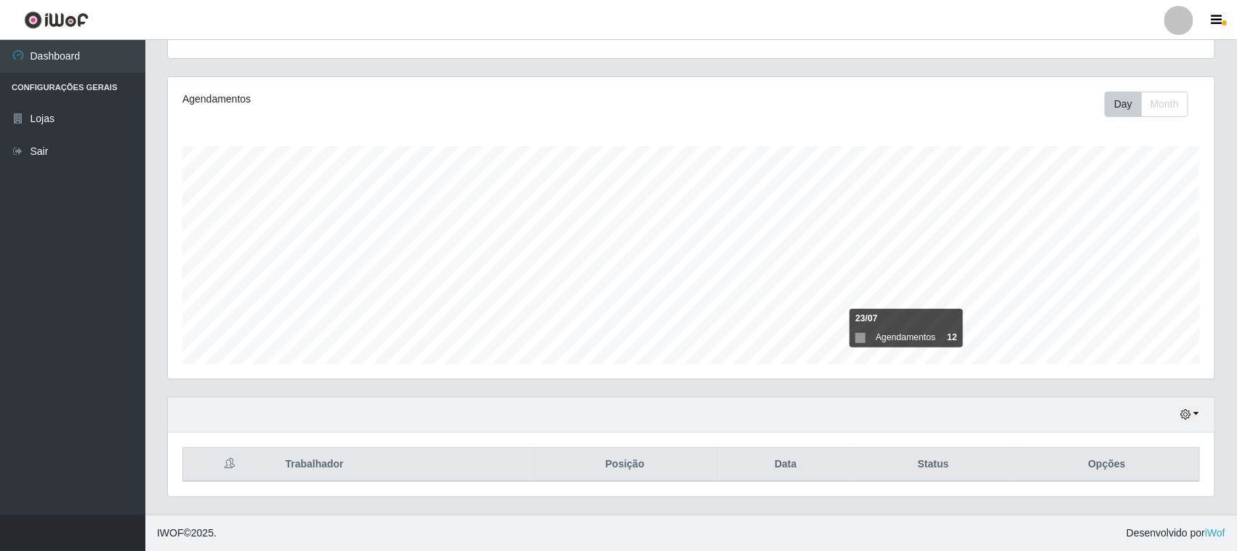
scroll to position [302, 1047]
